Goal: Task Accomplishment & Management: Complete application form

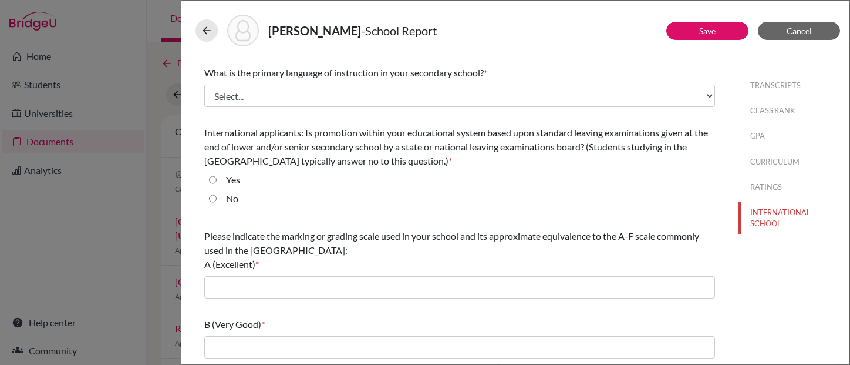
click at [183, 42] on div "[PERSON_NAME] - School Report" at bounding box center [515, 31] width 668 height 60
drag, startPoint x: 180, startPoint y: 41, endPoint x: 268, endPoint y: 33, distance: 89.0
click at [268, 33] on div "[PERSON_NAME] - School Report Save Cancel What is the primary language of instr…" at bounding box center [425, 182] width 850 height 365
click at [793, 33] on span "Cancel" at bounding box center [799, 31] width 25 height 10
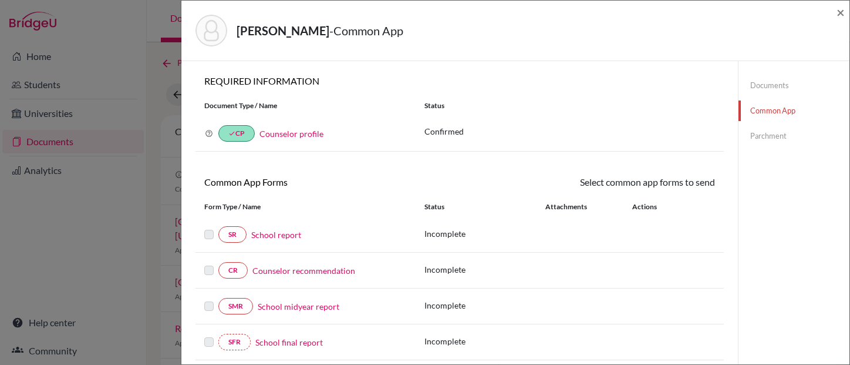
click at [178, 15] on div "[PERSON_NAME] - Common App × × REQUIRED INFORMATION Document Type / Name Status…" at bounding box center [425, 182] width 850 height 365
click at [5, 17] on div "[PERSON_NAME] - Common App × × REQUIRED INFORMATION Document Type / Name Status…" at bounding box center [425, 182] width 850 height 365
click at [271, 235] on link "School report" at bounding box center [276, 234] width 50 height 12
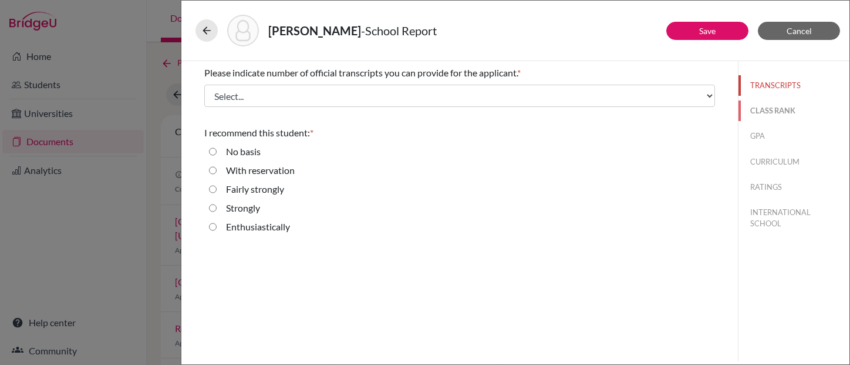
click at [775, 110] on button "CLASS RANK" at bounding box center [794, 110] width 111 height 21
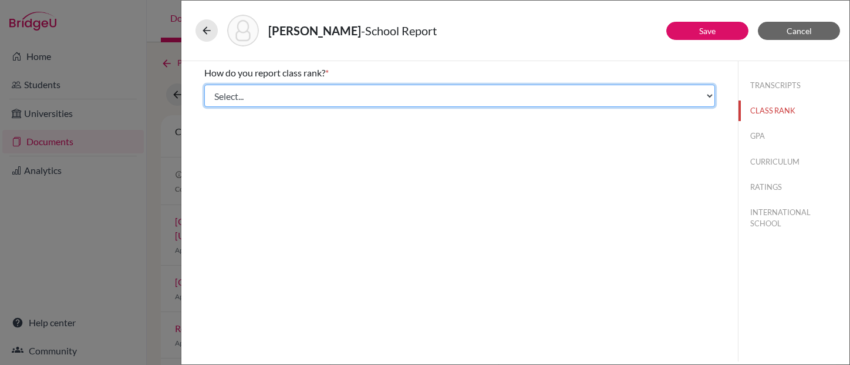
click at [710, 97] on select "Select... Exact Decile Quintile Quartile None" at bounding box center [459, 96] width 511 height 22
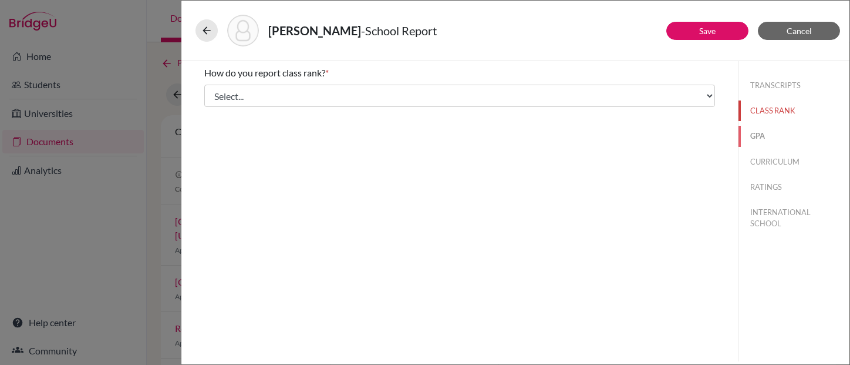
click at [752, 136] on button "GPA" at bounding box center [794, 136] width 111 height 21
click at [769, 161] on button "CURRICULUM" at bounding box center [794, 161] width 111 height 21
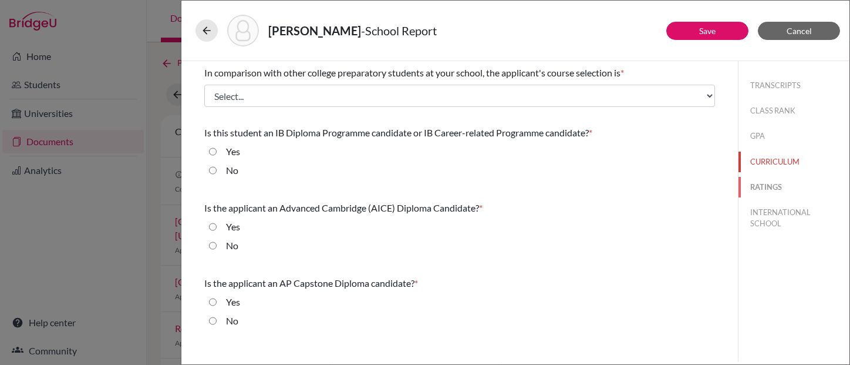
click at [770, 187] on button "RATINGS" at bounding box center [794, 187] width 111 height 21
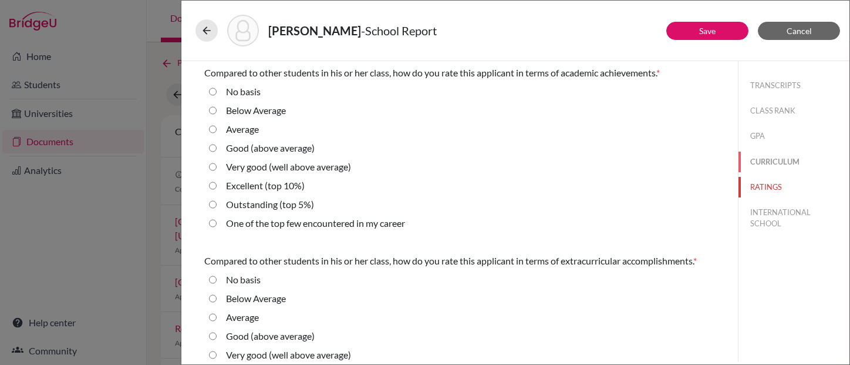
click at [769, 163] on button "CURRICULUM" at bounding box center [794, 161] width 111 height 21
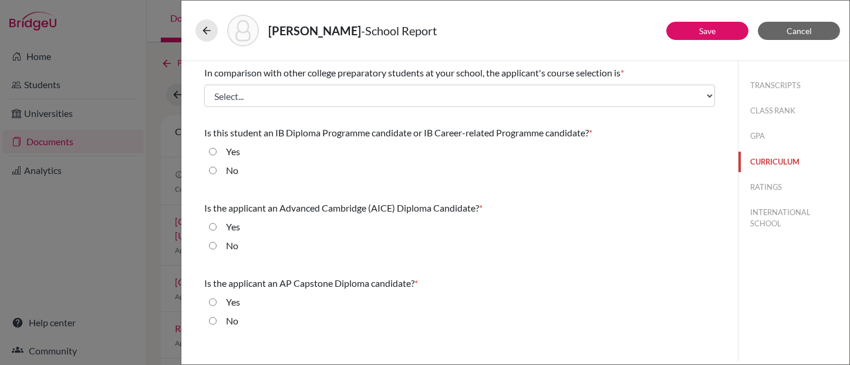
click at [777, 160] on button "CURRICULUM" at bounding box center [794, 161] width 111 height 21
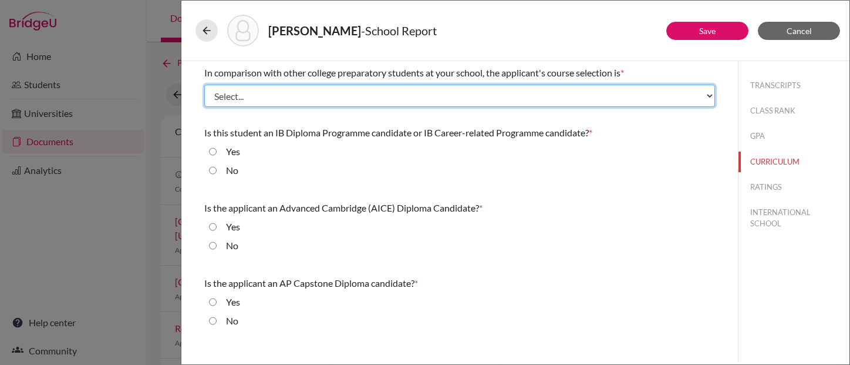
click at [709, 96] on select "Select... Less than demanding Average [PERSON_NAME] Very demanding Most demandi…" at bounding box center [459, 96] width 511 height 22
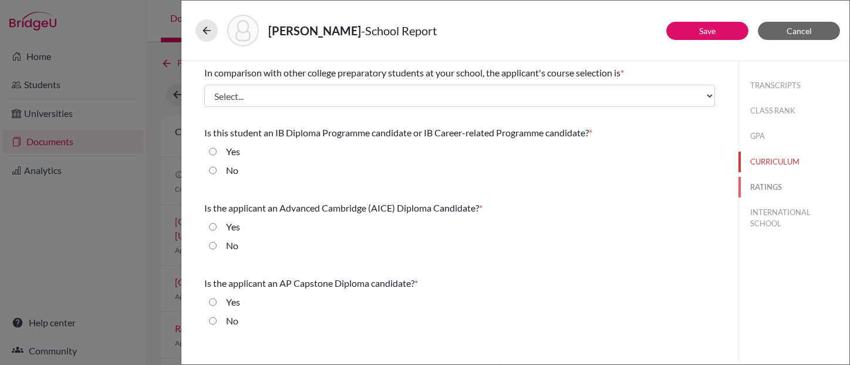
click at [764, 188] on button "RATINGS" at bounding box center [794, 187] width 111 height 21
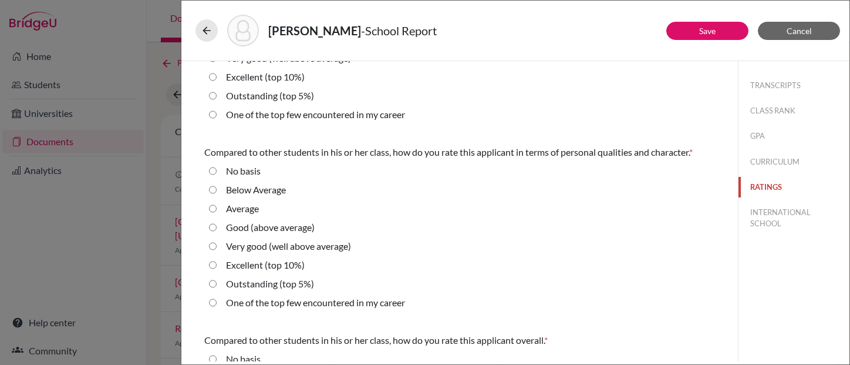
scroll to position [295, 0]
click at [766, 218] on button "INTERNATIONAL SCHOOL" at bounding box center [794, 218] width 111 height 32
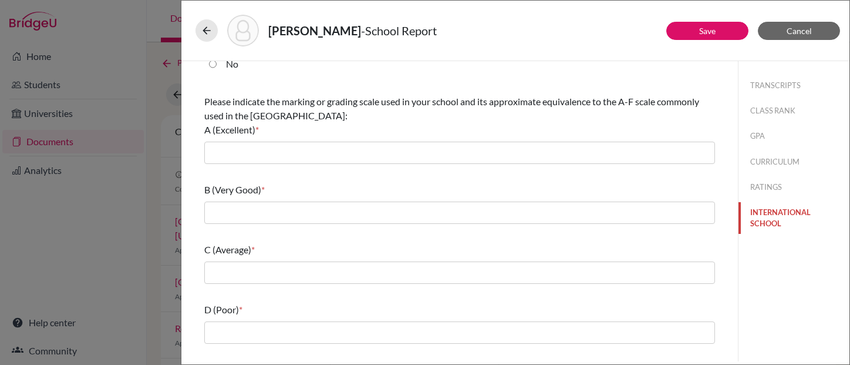
scroll to position [133, 0]
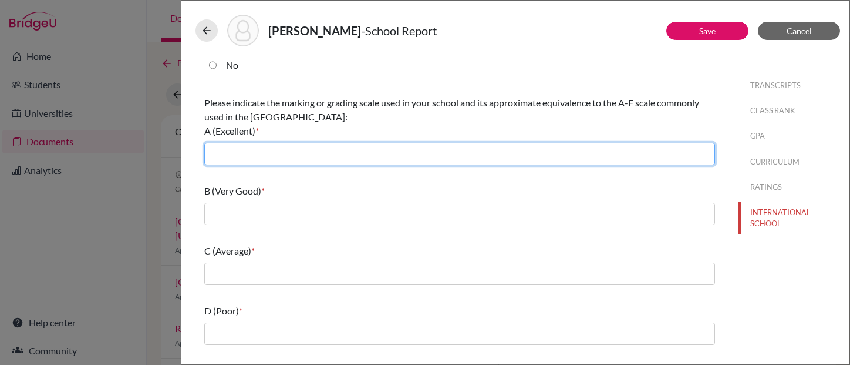
click at [225, 154] on input "text" at bounding box center [459, 154] width 511 height 22
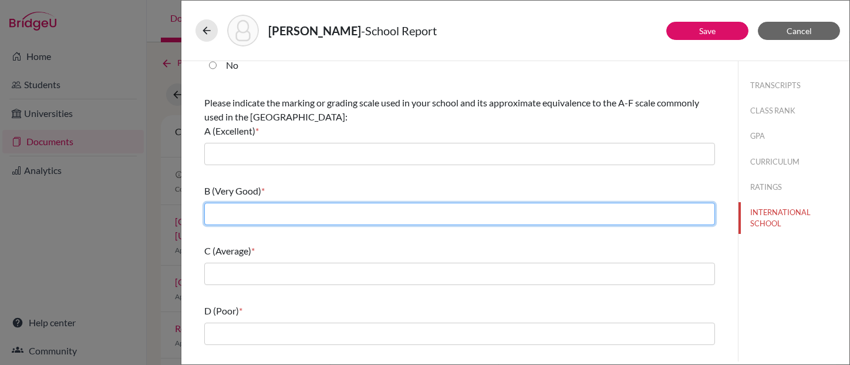
click at [238, 216] on input "text" at bounding box center [459, 214] width 511 height 22
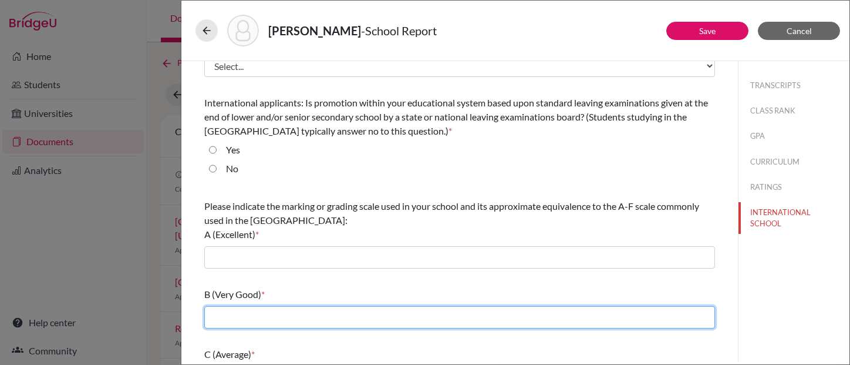
scroll to position [0, 0]
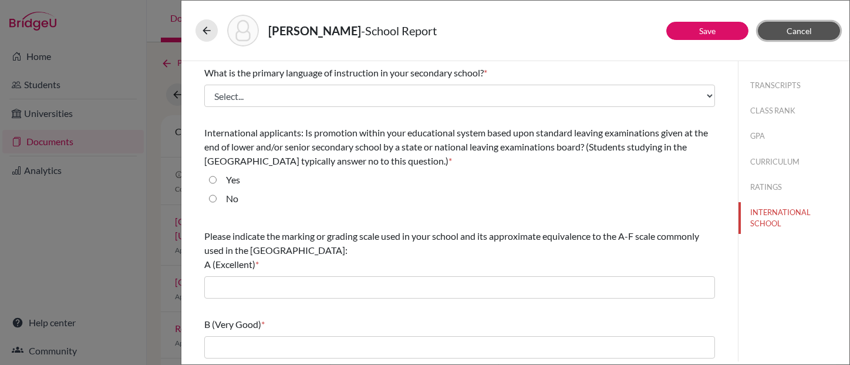
click at [798, 29] on span "Cancel" at bounding box center [799, 31] width 25 height 10
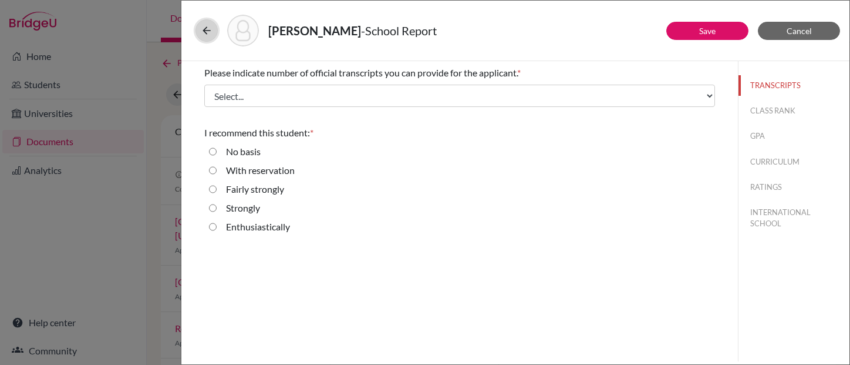
click at [204, 28] on icon at bounding box center [207, 31] width 12 height 12
click at [804, 29] on span "Cancel" at bounding box center [799, 31] width 25 height 10
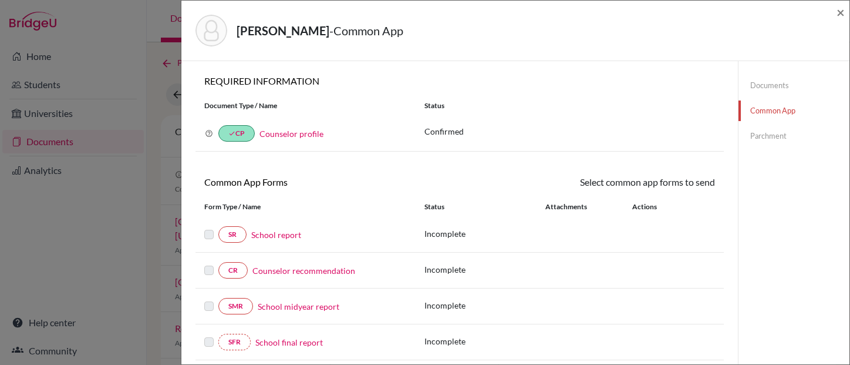
click at [759, 85] on link "Documents" at bounding box center [794, 85] width 111 height 21
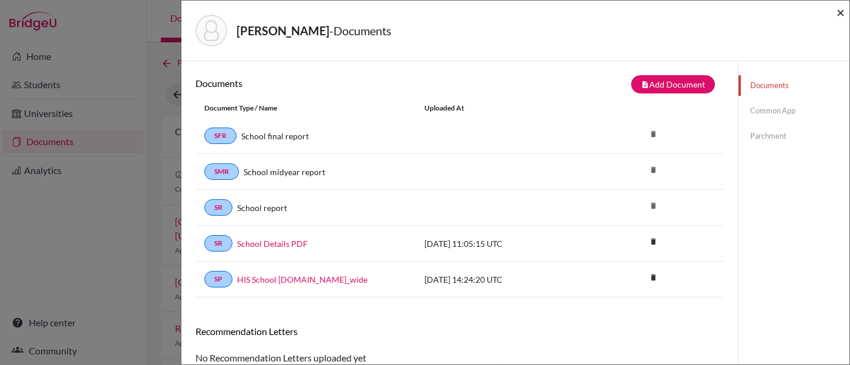
click at [843, 13] on span "×" at bounding box center [841, 12] width 8 height 17
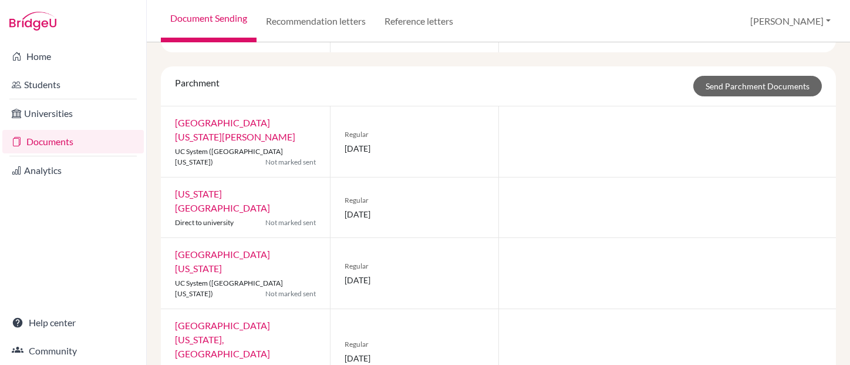
scroll to position [944, 0]
